Goal: Information Seeking & Learning: Learn about a topic

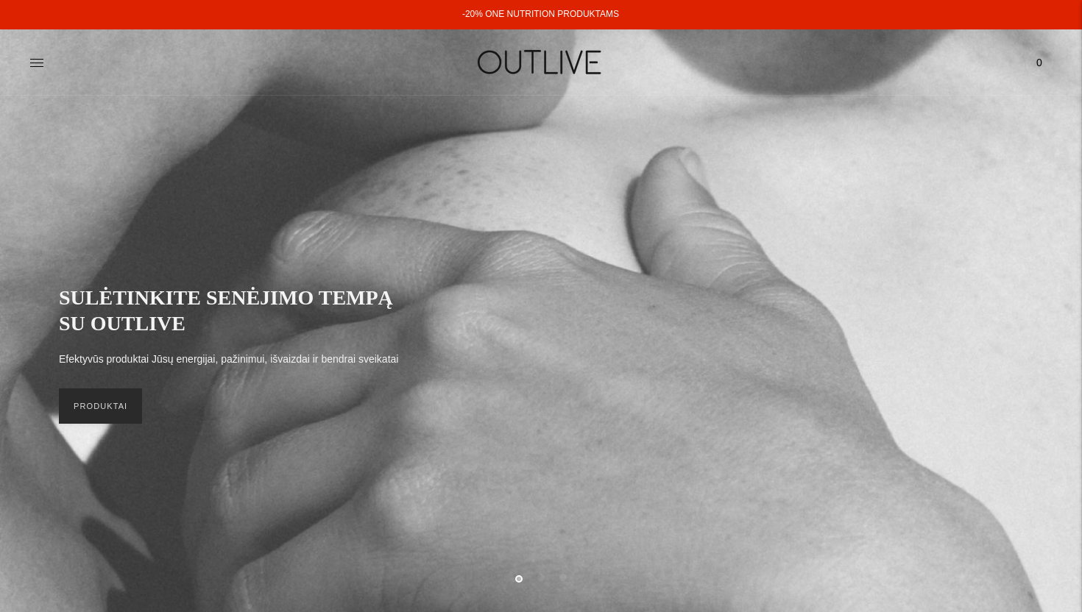
click at [117, 415] on link "PRODUKTAI" at bounding box center [100, 406] width 83 height 35
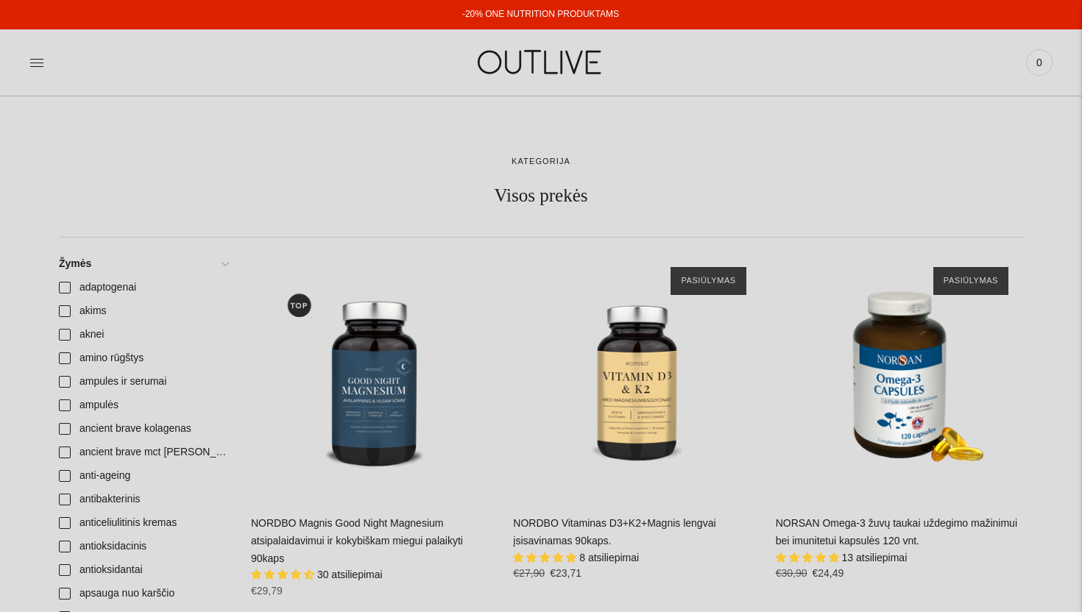
scroll to position [152, 0]
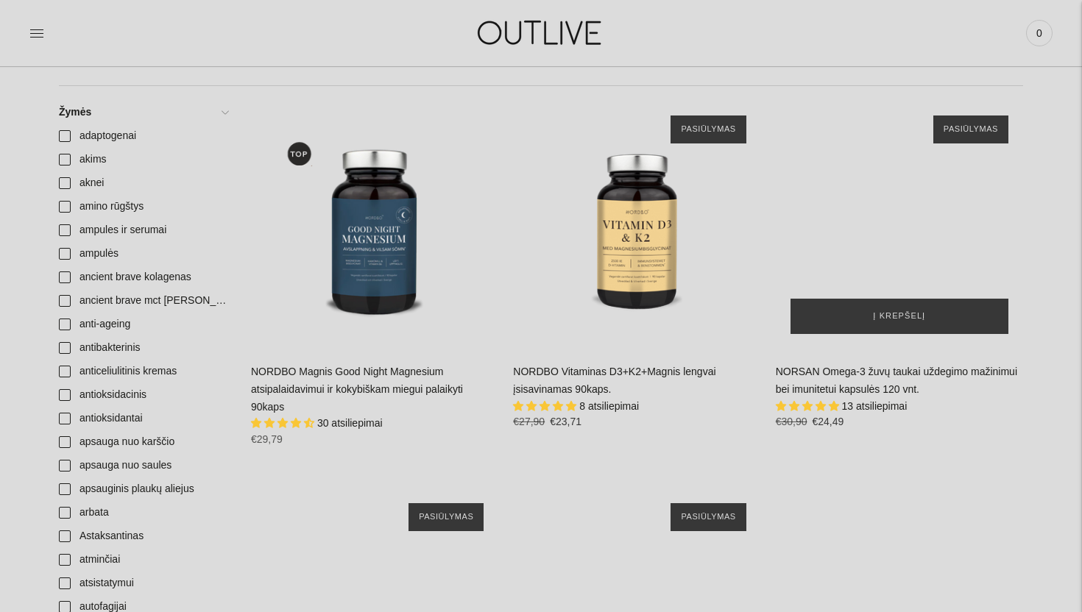
click at [869, 242] on div "NORSAN Omega-3 žuvų taukai uždegimo mažinimui bei imunitetui kapsulės 120 vnt.\a" at bounding box center [899, 224] width 247 height 247
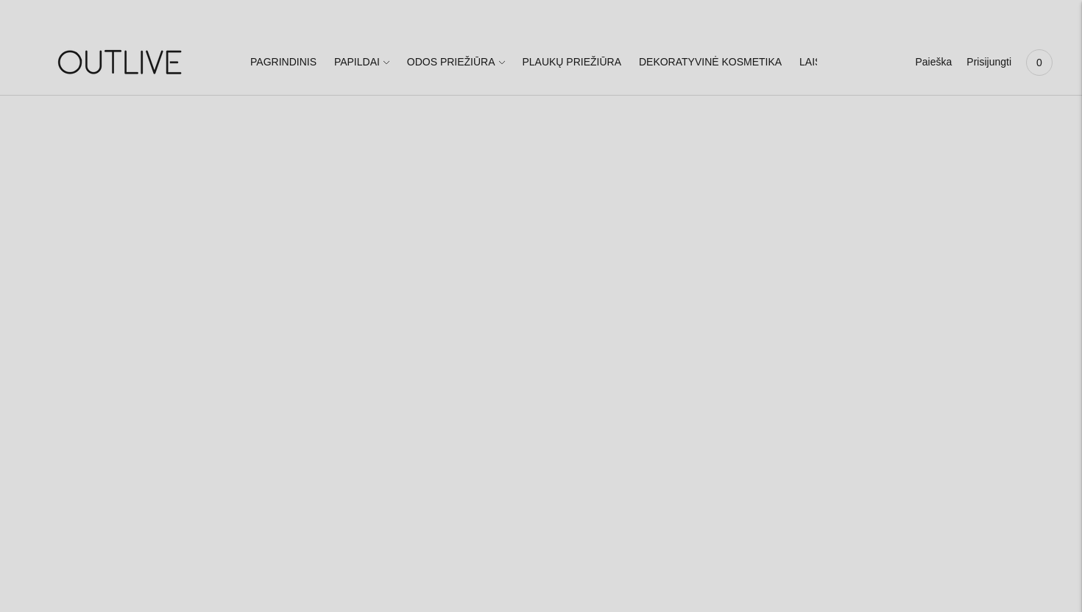
select select "**********"
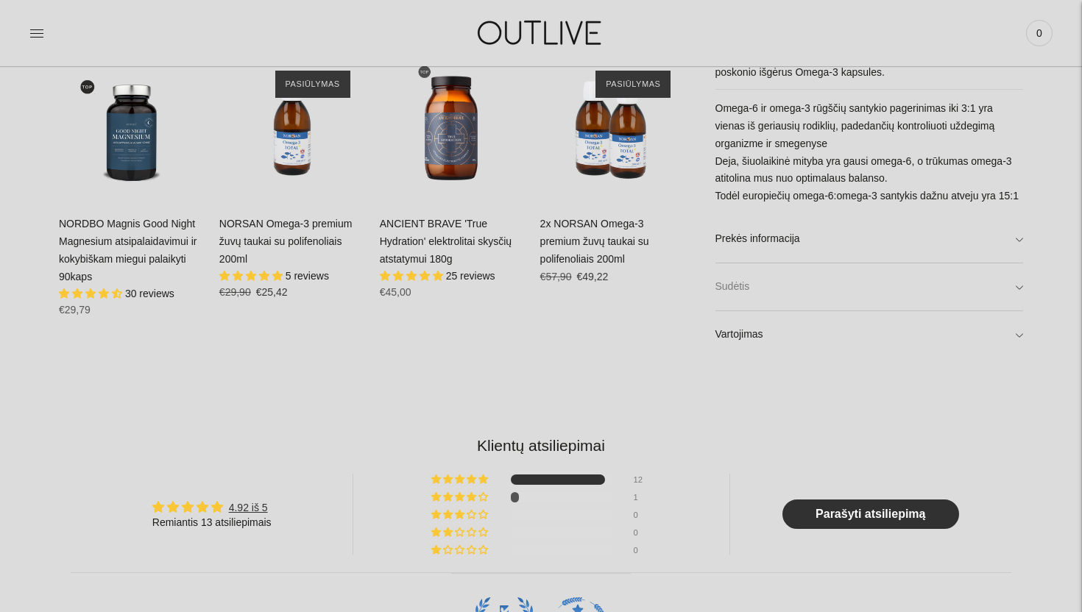
scroll to position [898, 0]
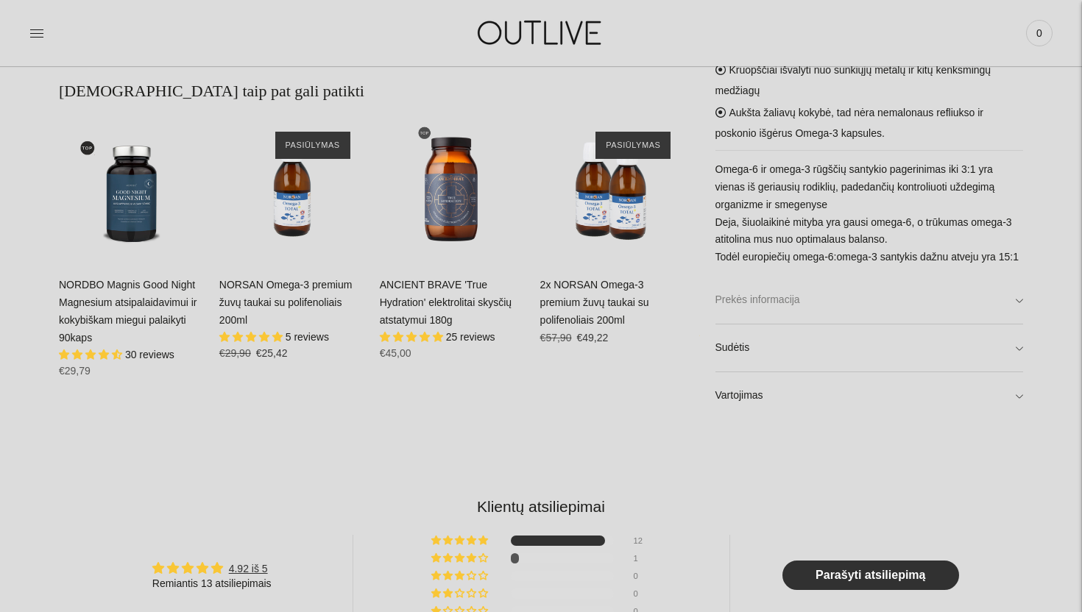
click at [742, 312] on link "Prekės informacija" at bounding box center [869, 300] width 308 height 47
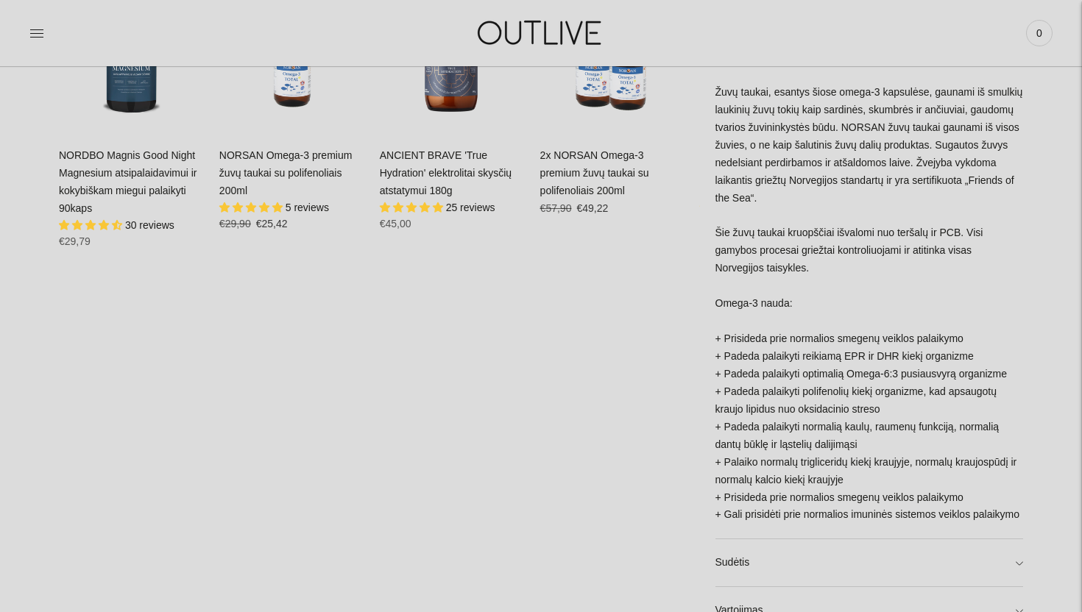
scroll to position [1252, 0]
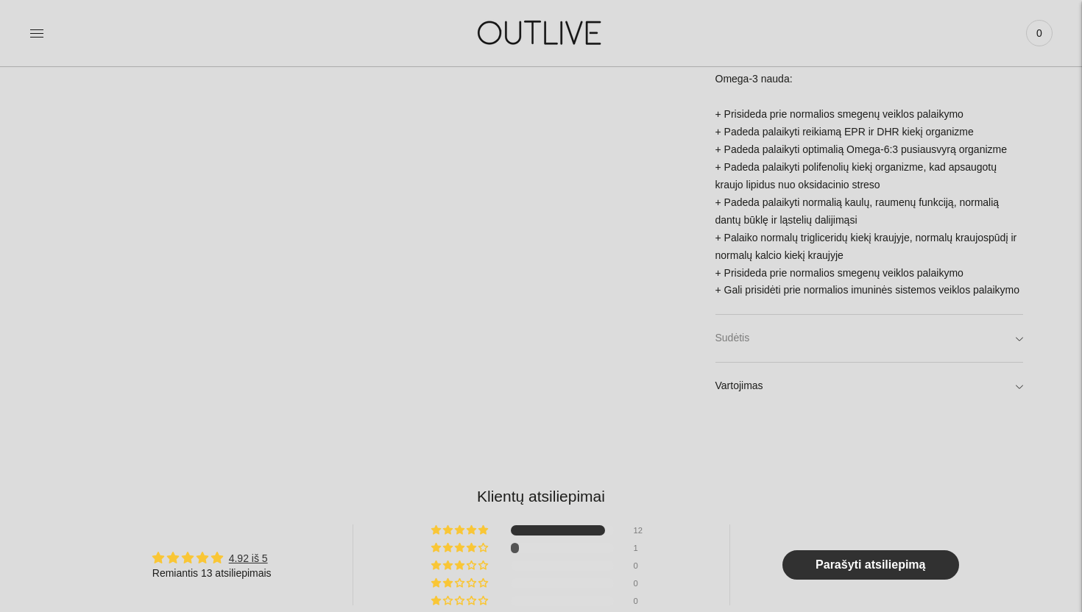
click at [738, 342] on link "Sudėtis" at bounding box center [869, 338] width 308 height 47
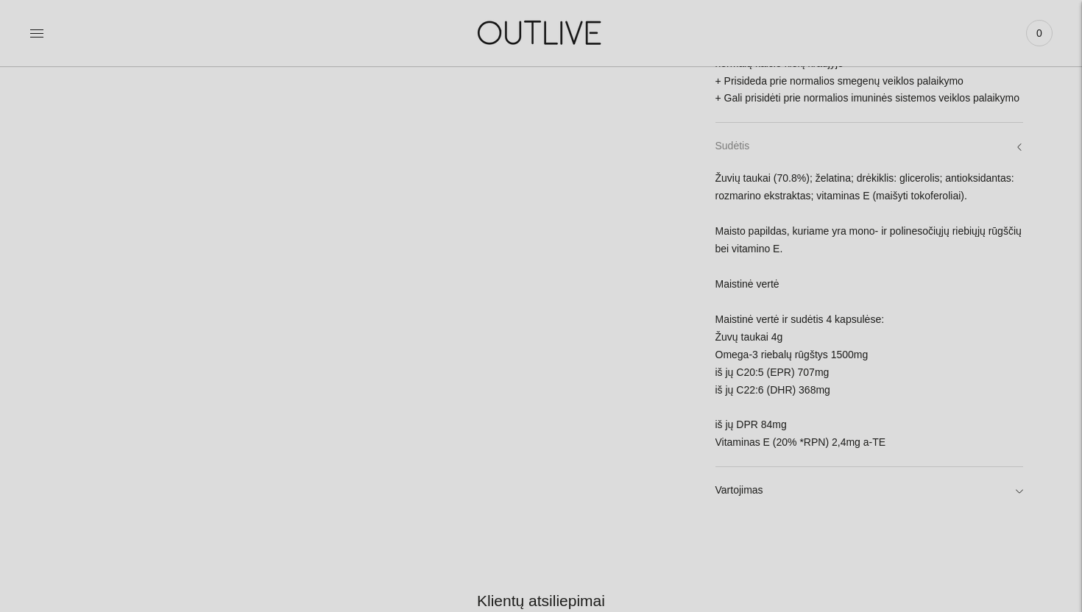
scroll to position [1445, 0]
click at [743, 492] on link "Vartojimas" at bounding box center [869, 490] width 308 height 47
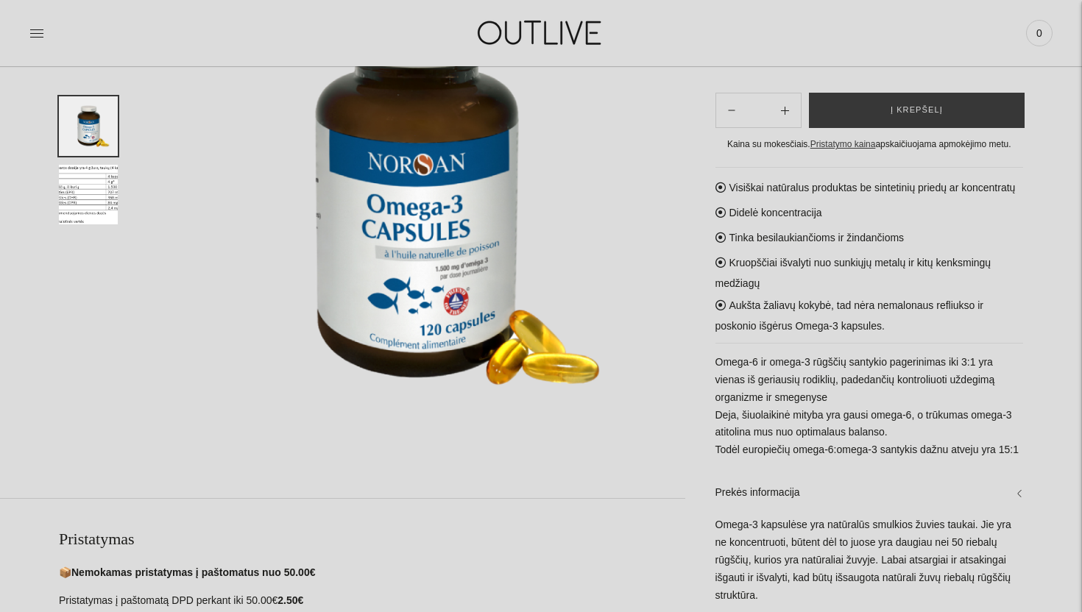
scroll to position [133, 0]
